Goal: Task Accomplishment & Management: Use online tool/utility

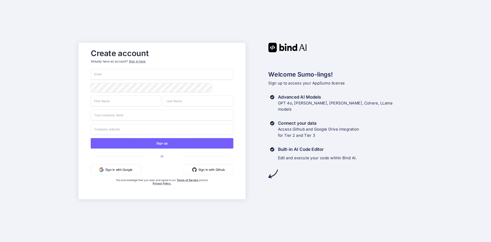
click at [122, 71] on input "email" at bounding box center [162, 74] width 143 height 11
type input "[EMAIL_ADDRESS][DOMAIN_NAME]"
click at [114, 172] on button "Sign in with Google" at bounding box center [116, 169] width 50 height 10
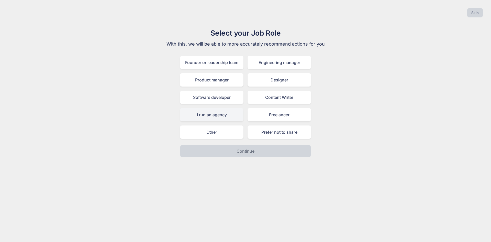
click at [209, 114] on div "I run an agency" at bounding box center [211, 114] width 63 height 13
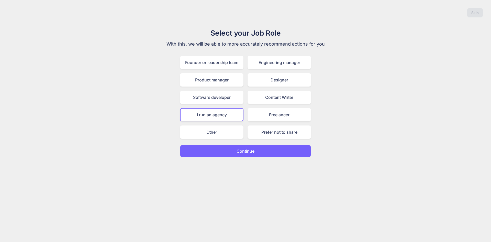
click at [268, 147] on button "Continue" at bounding box center [245, 151] width 131 height 12
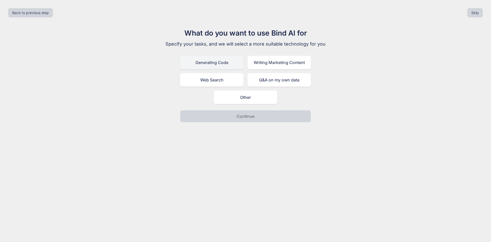
click at [227, 64] on div "Generating Code" at bounding box center [211, 62] width 63 height 13
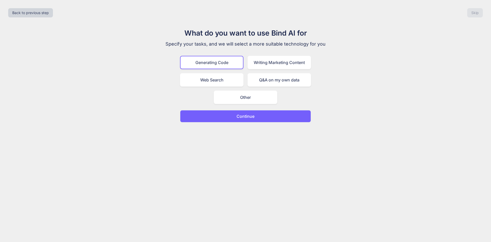
click at [260, 114] on button "Continue" at bounding box center [245, 116] width 131 height 12
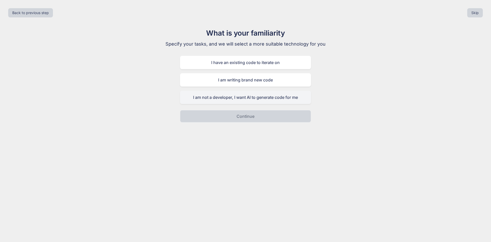
click at [262, 100] on div "I am not a developer, I want AI to generate code for me" at bounding box center [245, 96] width 131 height 13
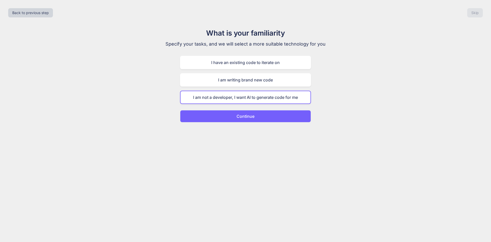
click at [260, 113] on button "Continue" at bounding box center [245, 116] width 131 height 12
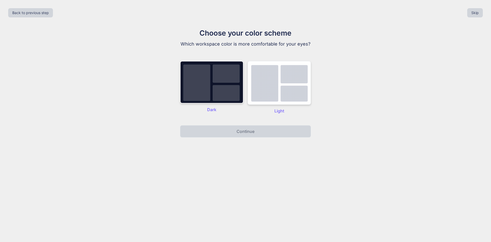
click at [256, 92] on img at bounding box center [278, 83] width 63 height 44
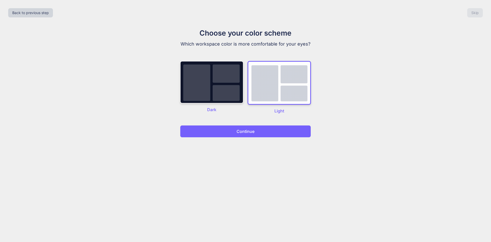
click at [258, 131] on button "Continue" at bounding box center [245, 131] width 131 height 12
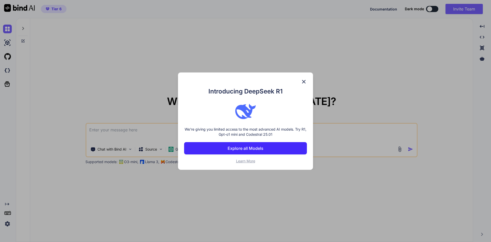
click at [265, 150] on button "Explore all Models" at bounding box center [245, 148] width 123 height 12
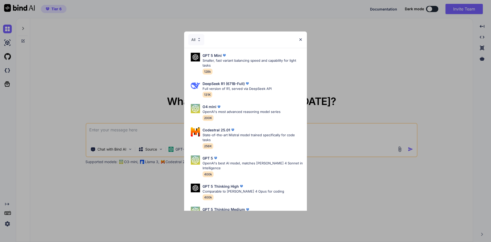
click at [303, 38] on div "All" at bounding box center [245, 39] width 123 height 16
click at [301, 40] on img at bounding box center [300, 39] width 4 height 4
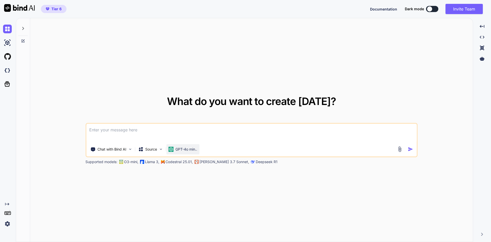
click at [180, 148] on p "GPT-4o min.." at bounding box center [186, 148] width 22 height 5
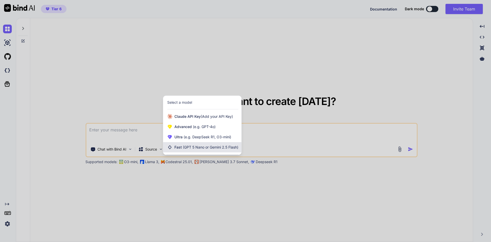
click at [195, 148] on span "(GPT 5 Nano or Gemini 2.5 Flash)" at bounding box center [210, 147] width 55 height 4
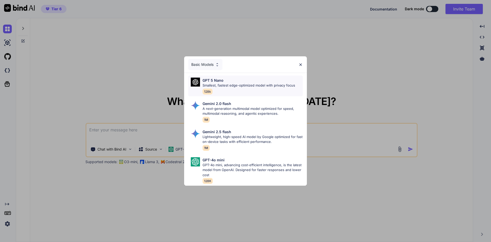
click at [229, 83] on p "Smallest, fastest edge-optimized model with privacy focus" at bounding box center [248, 85] width 93 height 5
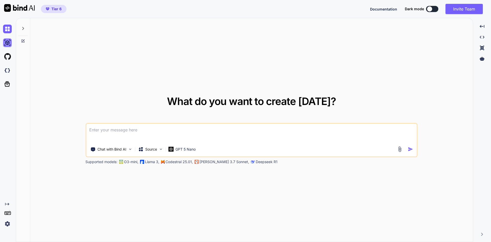
click at [9, 43] on img at bounding box center [7, 42] width 9 height 9
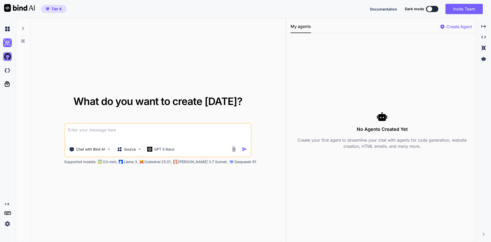
click at [5, 56] on img at bounding box center [7, 56] width 9 height 9
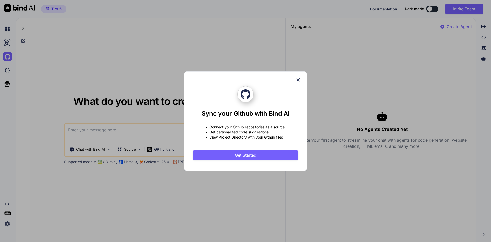
click at [298, 80] on icon at bounding box center [297, 79] width 3 height 3
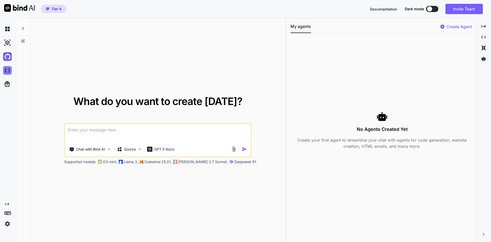
click at [5, 68] on img at bounding box center [7, 70] width 9 height 9
click at [8, 85] on icon at bounding box center [7, 83] width 7 height 7
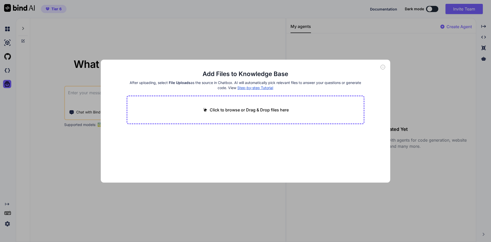
click at [79, 58] on div "Add Files to Knowledge Base After uploading, select File Uploads as the source …" at bounding box center [245, 121] width 491 height 242
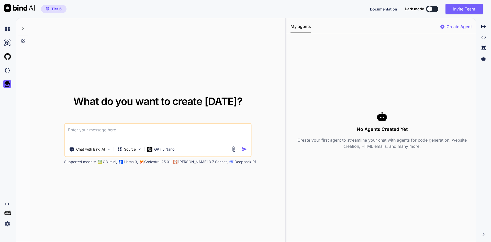
click at [431, 10] on div at bounding box center [429, 8] width 5 height 5
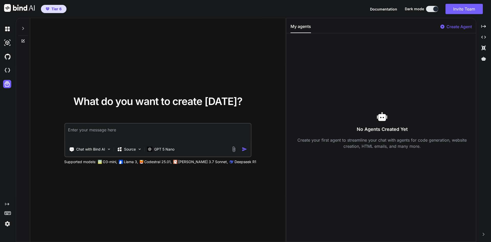
click at [7, 224] on img at bounding box center [7, 223] width 9 height 9
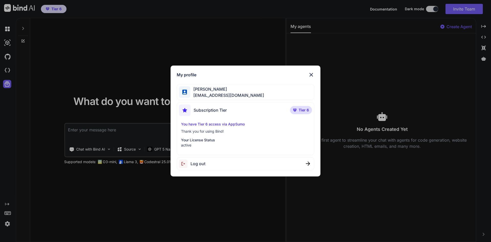
click at [27, 191] on div "My profile [PERSON_NAME] [PERSON_NAME][EMAIL_ADDRESS][DOMAIN_NAME] Subscription…" at bounding box center [245, 121] width 491 height 242
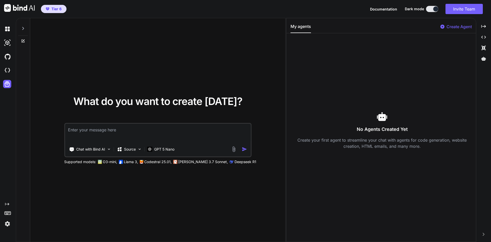
click at [9, 211] on icon at bounding box center [7, 212] width 7 height 7
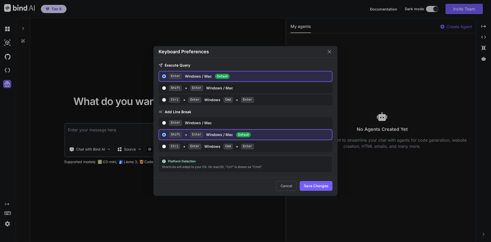
click at [327, 52] on icon "Close" at bounding box center [329, 52] width 6 height 6
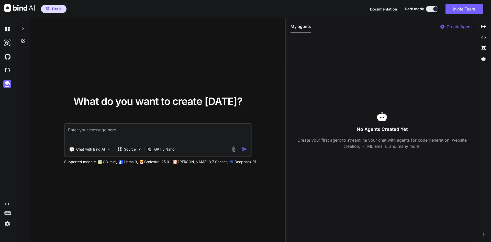
click at [426, 10] on button at bounding box center [432, 9] width 12 height 6
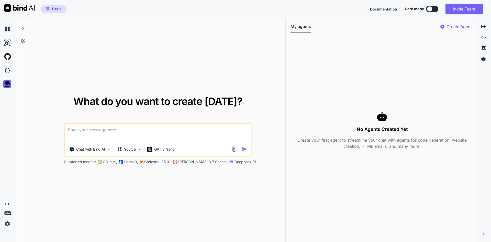
click at [25, 30] on div at bounding box center [23, 27] width 10 height 18
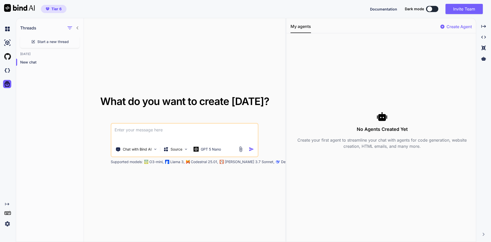
click at [54, 95] on div "Threads Start a new thread [DATE] New chat" at bounding box center [50, 130] width 68 height 224
click at [10, 202] on div "Created with Pixso." at bounding box center [8, 204] width 11 height 4
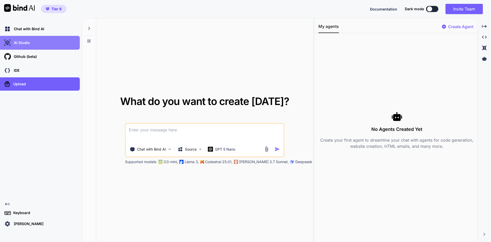
click at [28, 46] on div "AI Studio" at bounding box center [41, 42] width 77 height 9
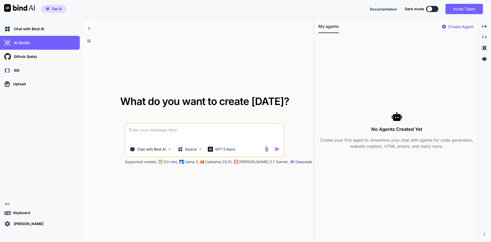
click at [31, 224] on p "[PERSON_NAME]" at bounding box center [28, 223] width 32 height 5
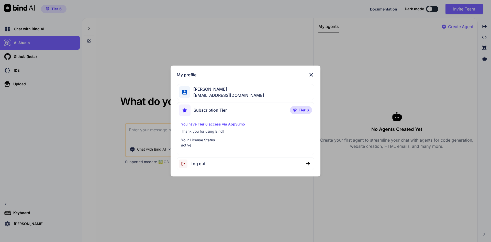
click at [94, 135] on div "My profile [PERSON_NAME] [PERSON_NAME][EMAIL_ADDRESS][DOMAIN_NAME] Subscription…" at bounding box center [245, 121] width 491 height 242
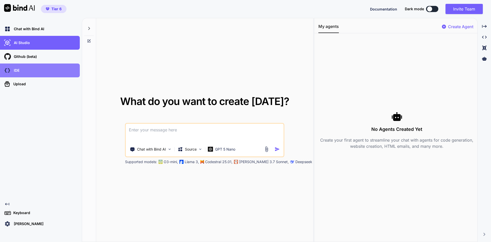
click at [44, 71] on div "IDE" at bounding box center [41, 70] width 77 height 9
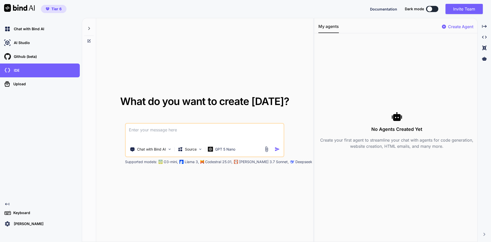
click at [55, 97] on div "Chat with Bind AI AI Studio My threads Github (beta) IDE Upload Created with Pi…" at bounding box center [40, 125] width 80 height 206
click at [43, 42] on div "AI Studio" at bounding box center [41, 42] width 77 height 9
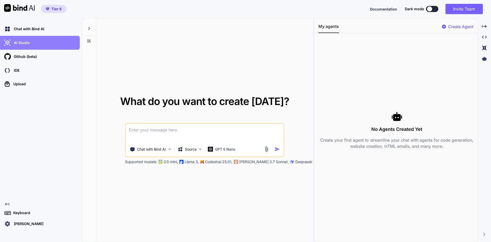
click at [17, 44] on p "AI Studio" at bounding box center [21, 42] width 18 height 5
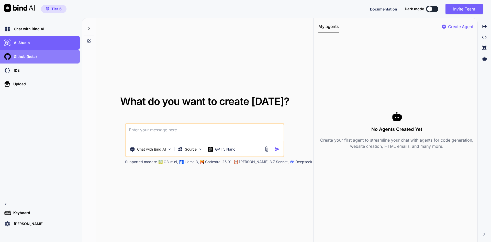
click at [21, 62] on div "Github (beta)" at bounding box center [40, 57] width 80 height 14
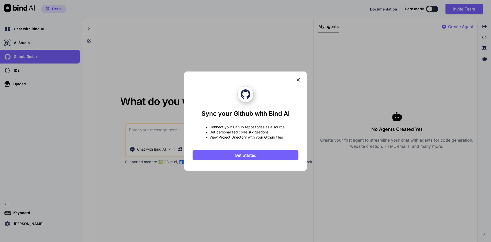
click at [294, 83] on div "Sync your Github with Bind AI • Connect your Github repositories as a source. •…" at bounding box center [245, 121] width 106 height 99
click at [298, 80] on icon at bounding box center [298, 80] width 6 height 6
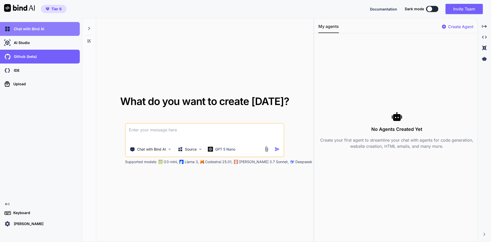
click at [34, 30] on p "Chat with Bind AI" at bounding box center [28, 28] width 32 height 5
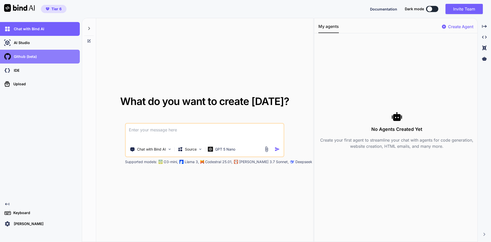
click at [41, 58] on div "Github (beta)" at bounding box center [41, 56] width 77 height 9
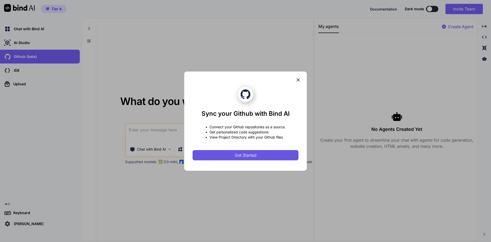
click at [247, 152] on span "Get Started" at bounding box center [246, 155] width 22 height 6
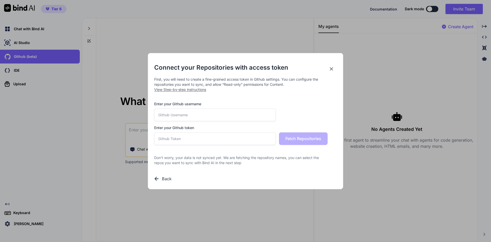
click at [220, 117] on input "text" at bounding box center [214, 114] width 121 height 13
click at [166, 178] on h3 "Back" at bounding box center [167, 178] width 10 height 6
click at [331, 69] on icon at bounding box center [331, 69] width 6 height 6
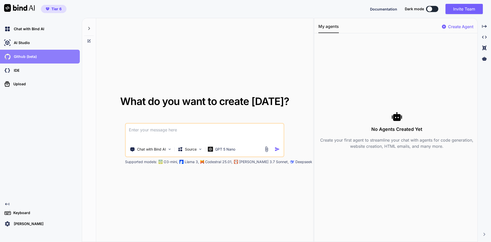
click at [41, 59] on div "Github (beta)" at bounding box center [41, 56] width 77 height 9
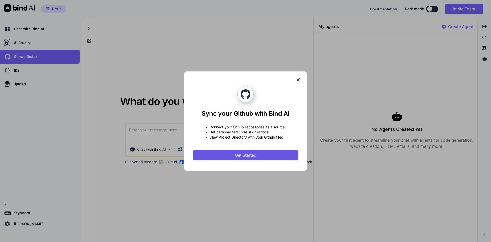
click at [260, 155] on button "Get Started" at bounding box center [245, 155] width 106 height 10
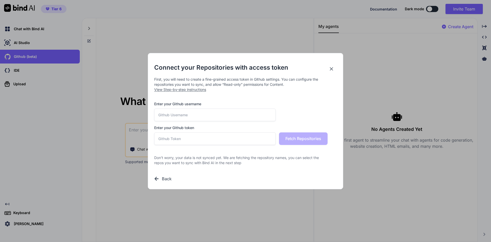
click at [189, 89] on span "View Step-by-step instructions" at bounding box center [180, 89] width 52 height 4
click at [204, 115] on input "text" at bounding box center [214, 114] width 121 height 13
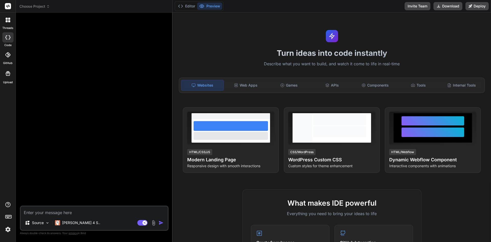
type textarea "x"
click at [62, 222] on div "Claude 4 S.." at bounding box center [77, 222] width 45 height 5
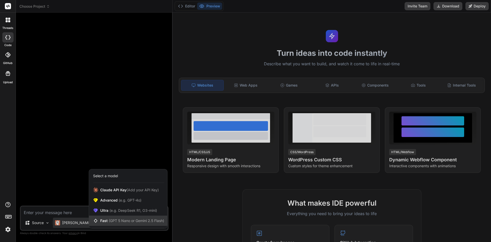
click at [107, 221] on span "Fast (GPT 5 Nano or Gemini 2.5 Flash)" at bounding box center [132, 220] width 64 height 5
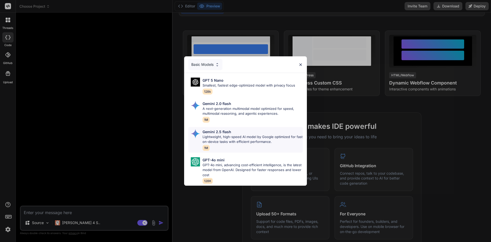
scroll to position [26, 0]
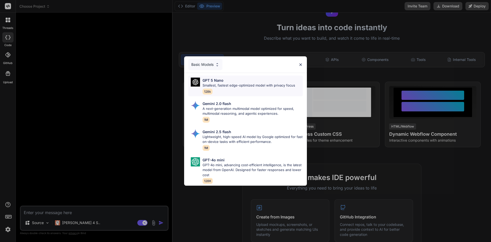
click at [230, 83] on p "Smallest, fastest edge-optimized model with privacy focus" at bounding box center [248, 85] width 93 height 5
type textarea "x"
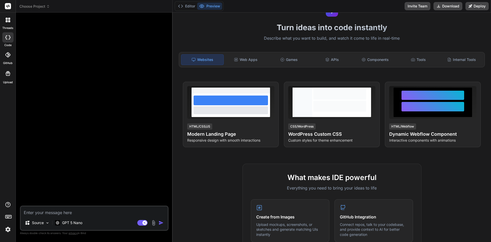
click at [10, 229] on img at bounding box center [8, 229] width 9 height 9
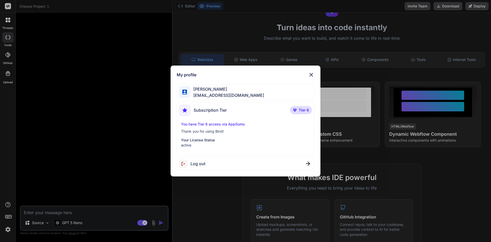
click at [122, 137] on div "My profile [PERSON_NAME] [PERSON_NAME][EMAIL_ADDRESS][DOMAIN_NAME] Subscription…" at bounding box center [245, 121] width 491 height 242
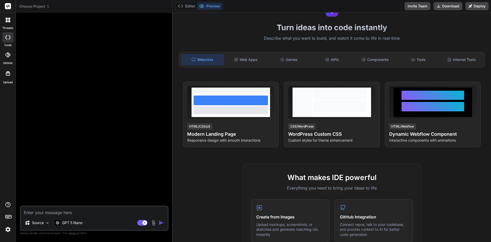
click at [9, 20] on icon at bounding box center [9, 21] width 2 height 2
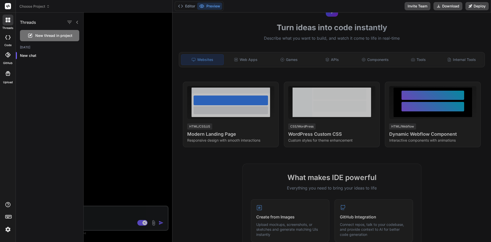
click at [3, 4] on div at bounding box center [8, 6] width 16 height 13
click at [6, 7] on rect at bounding box center [8, 6] width 6 height 6
click at [116, 49] on div at bounding box center [287, 127] width 407 height 229
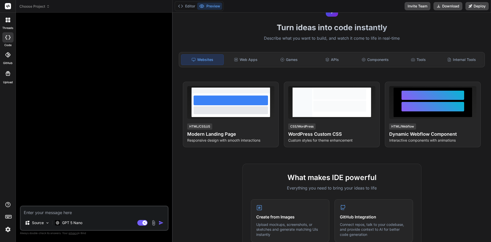
click at [7, 6] on rect at bounding box center [8, 6] width 6 height 6
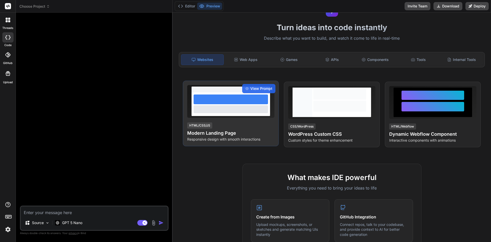
click at [239, 104] on div at bounding box center [230, 104] width 78 height 24
click at [251, 121] on div "View Prompt HTML/CSS/JS Modern Landing Page Responsive design with smooth inter…" at bounding box center [231, 113] width 96 height 65
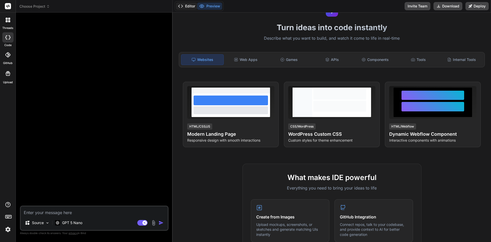
click at [188, 5] on button "Editor" at bounding box center [186, 6] width 21 height 7
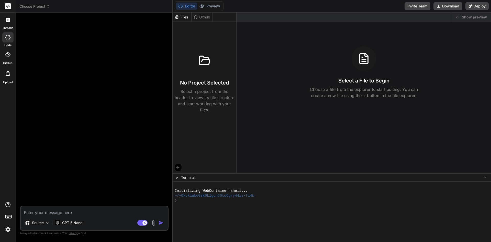
click at [205, 18] on div "Github" at bounding box center [201, 17] width 21 height 5
click at [180, 18] on div "Files" at bounding box center [182, 17] width 19 height 5
click at [217, 5] on button "Preview" at bounding box center [209, 6] width 25 height 7
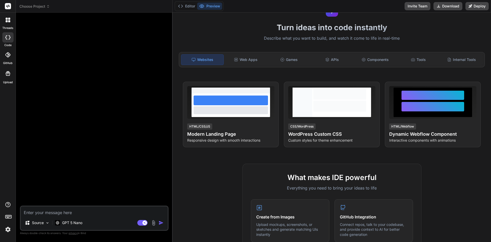
click at [133, 81] on div at bounding box center [94, 111] width 147 height 189
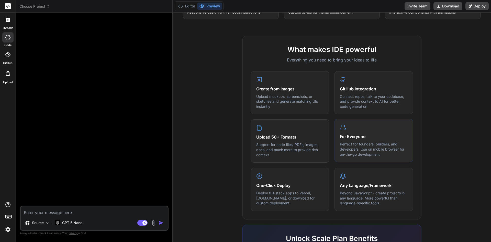
scroll to position [246, 0]
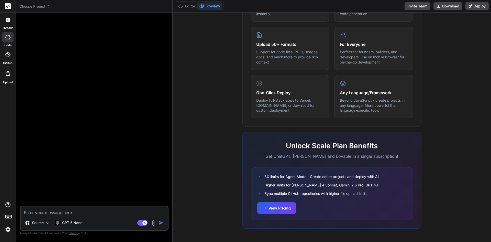
click at [128, 142] on div at bounding box center [94, 111] width 147 height 189
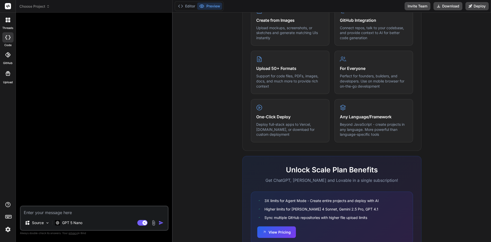
scroll to position [118, 0]
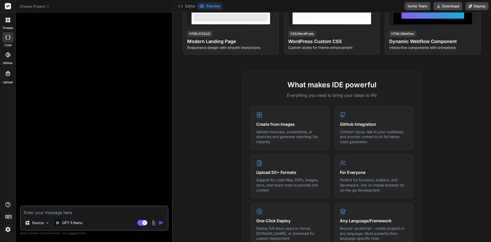
click at [8, 6] on icon at bounding box center [8, 6] width 4 height 3
